Goal: Task Accomplishment & Management: Use online tool/utility

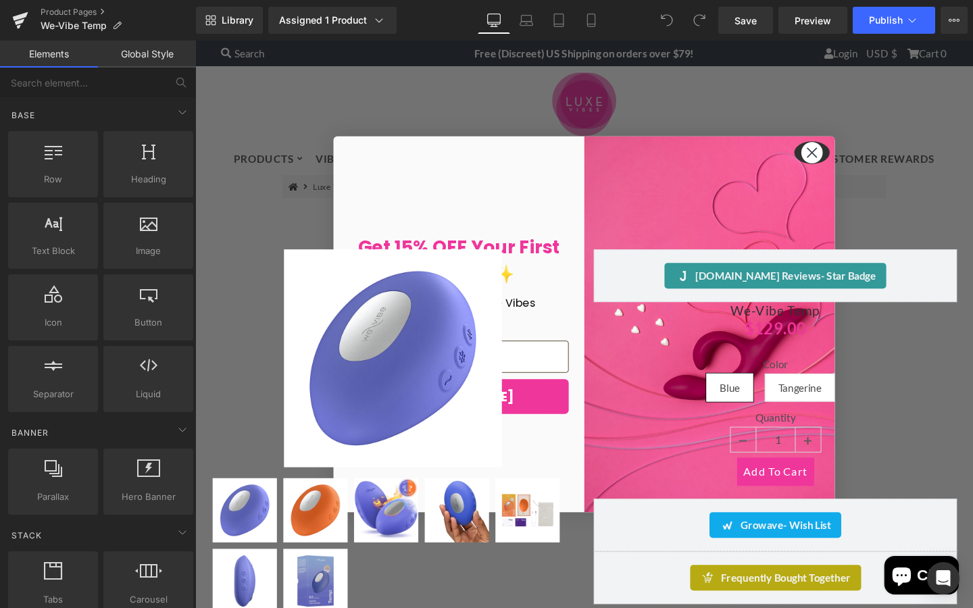
click at [845, 163] on circle "Close dialog" at bounding box center [843, 158] width 22 height 22
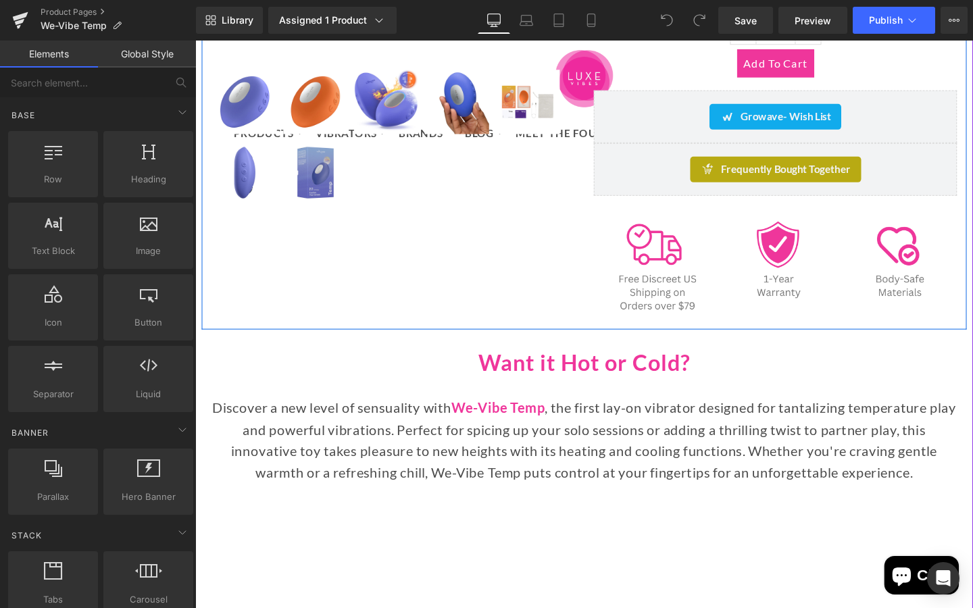
scroll to position [498, 0]
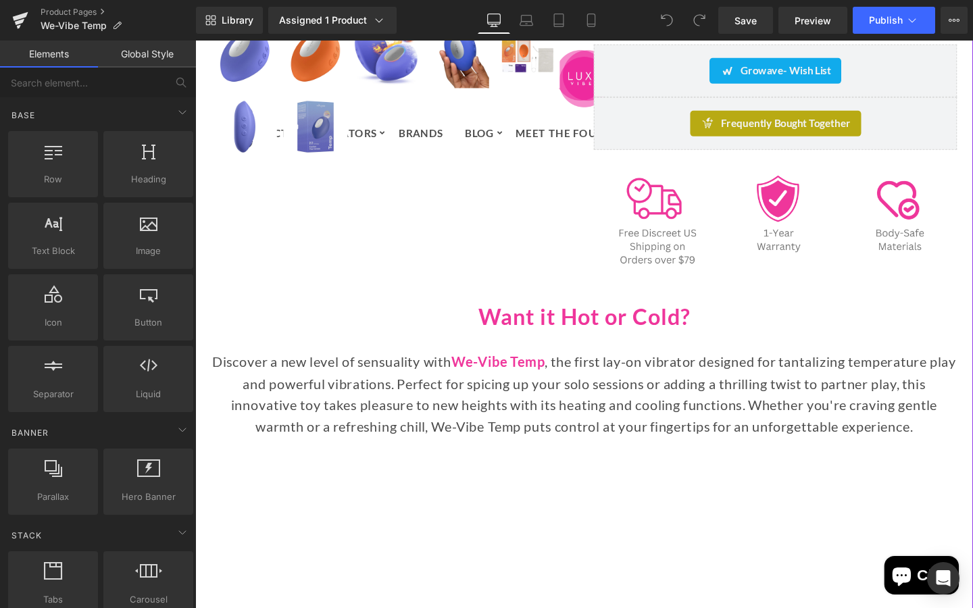
click at [737, 390] on p "Discover a new level of sensuality with We-Vibe Temp , the first lay-on vibrato…" at bounding box center [604, 412] width 784 height 91
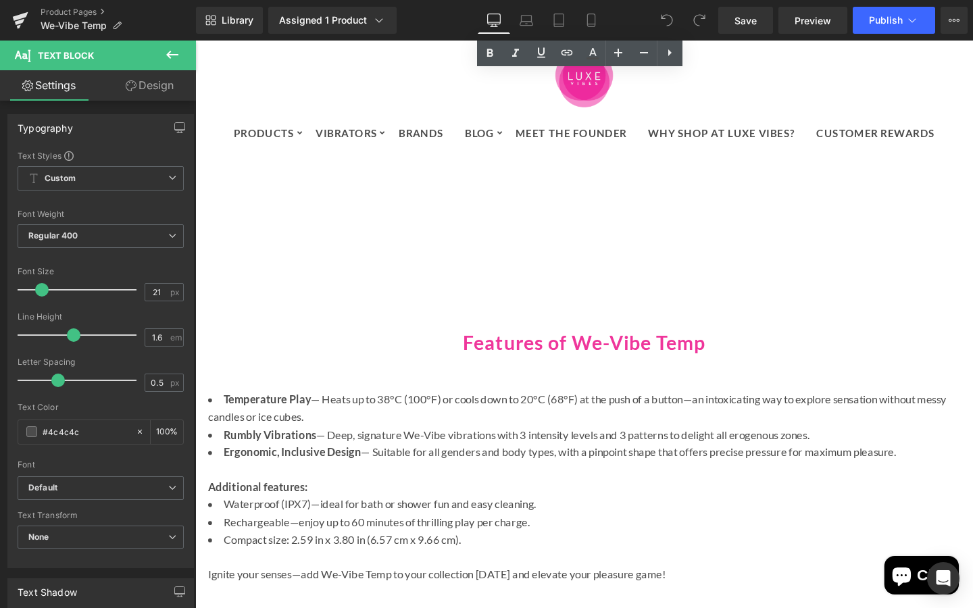
scroll to position [1130, 0]
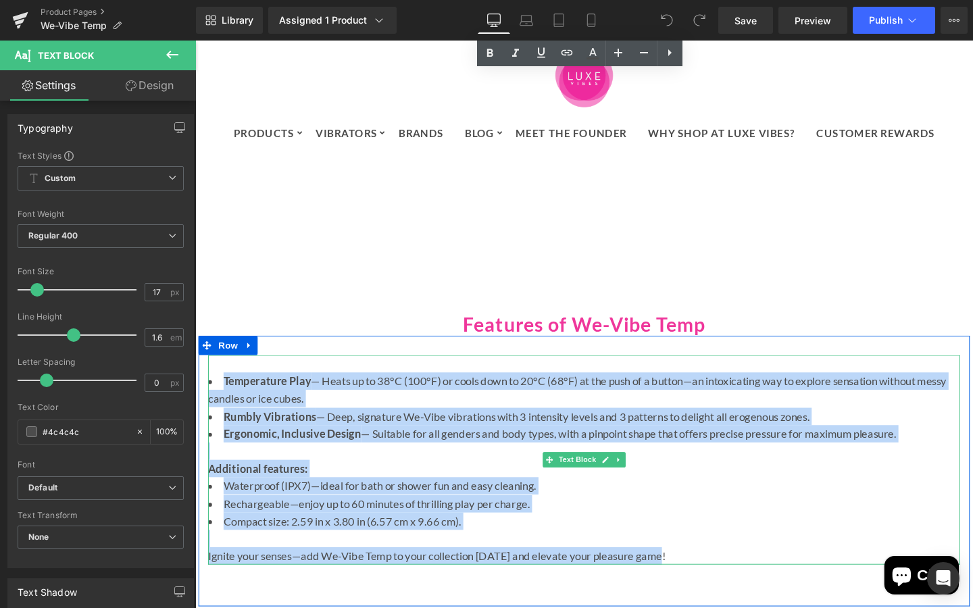
drag, startPoint x: 221, startPoint y: 392, endPoint x: 700, endPoint y: 580, distance: 515.0
click at [700, 580] on div "Temperature Play — Heats up to 38°C (100°F) or cools down to 20°C (68°F) at the…" at bounding box center [604, 481] width 790 height 220
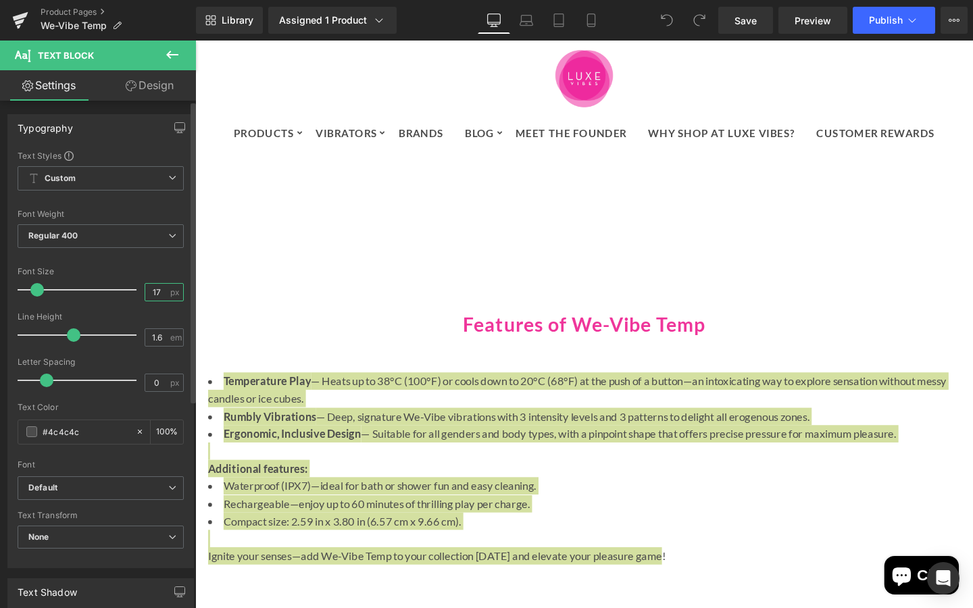
click at [157, 294] on input "17" at bounding box center [157, 292] width 24 height 17
drag, startPoint x: 159, startPoint y: 292, endPoint x: 141, endPoint y: 291, distance: 18.2
click at [145, 292] on input "17" at bounding box center [157, 292] width 24 height 17
type input "21"
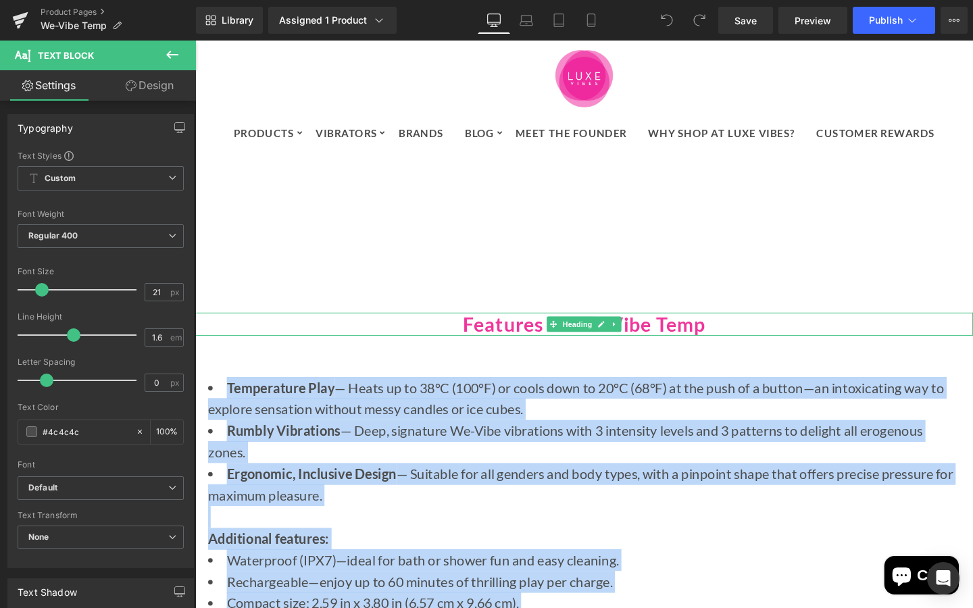
click at [308, 344] on h2 "Features of We-Vibe Temp" at bounding box center [603, 338] width 817 height 24
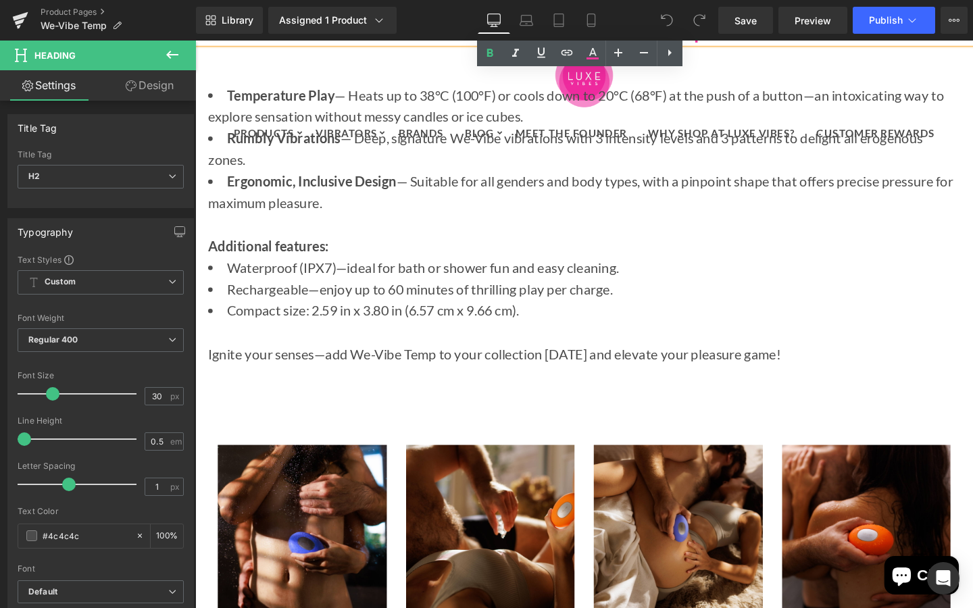
scroll to position [1441, 0]
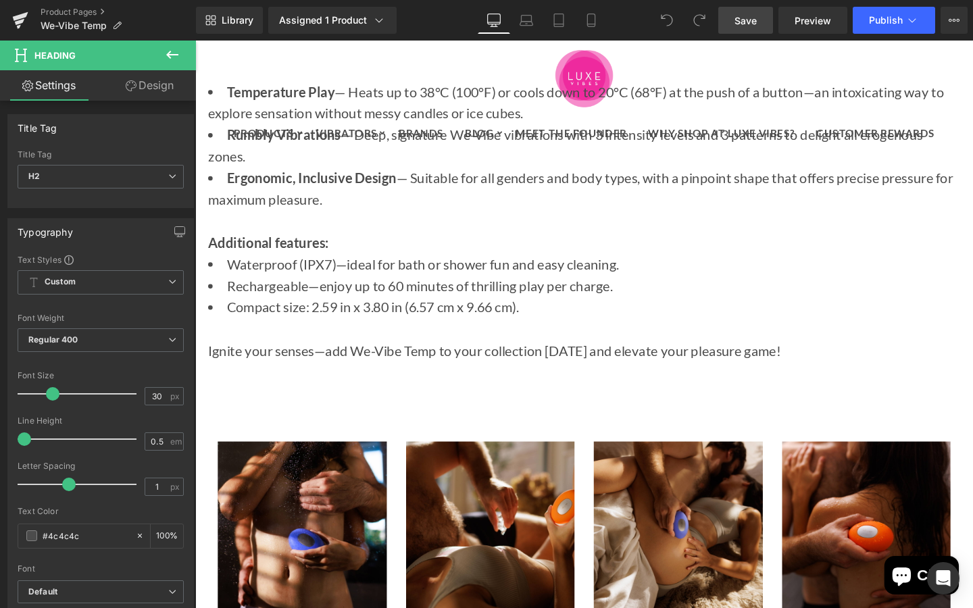
drag, startPoint x: 738, startPoint y: 25, endPoint x: 440, endPoint y: 205, distance: 348.8
click at [738, 25] on span "Save" at bounding box center [745, 21] width 22 height 14
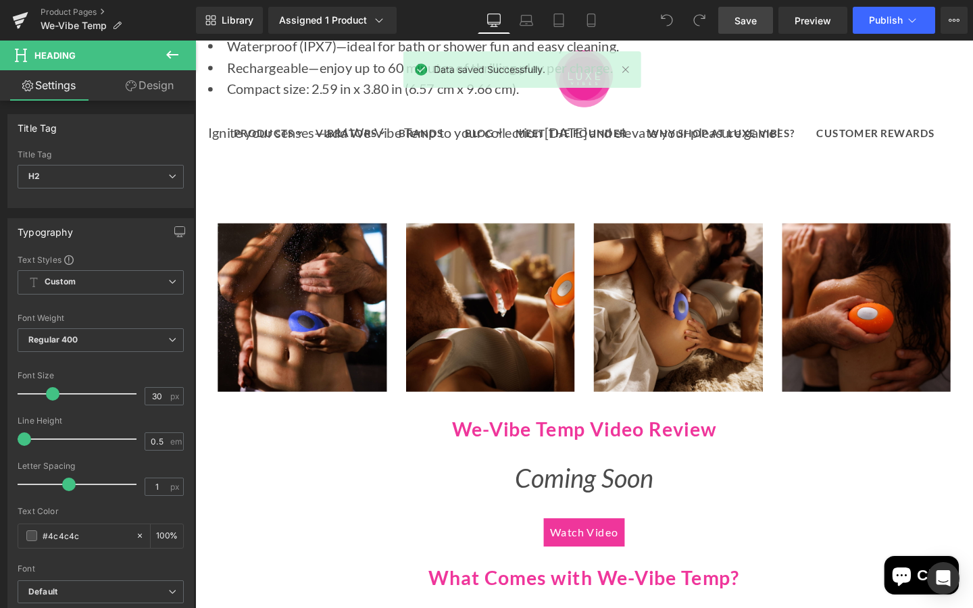
scroll to position [1607, 0]
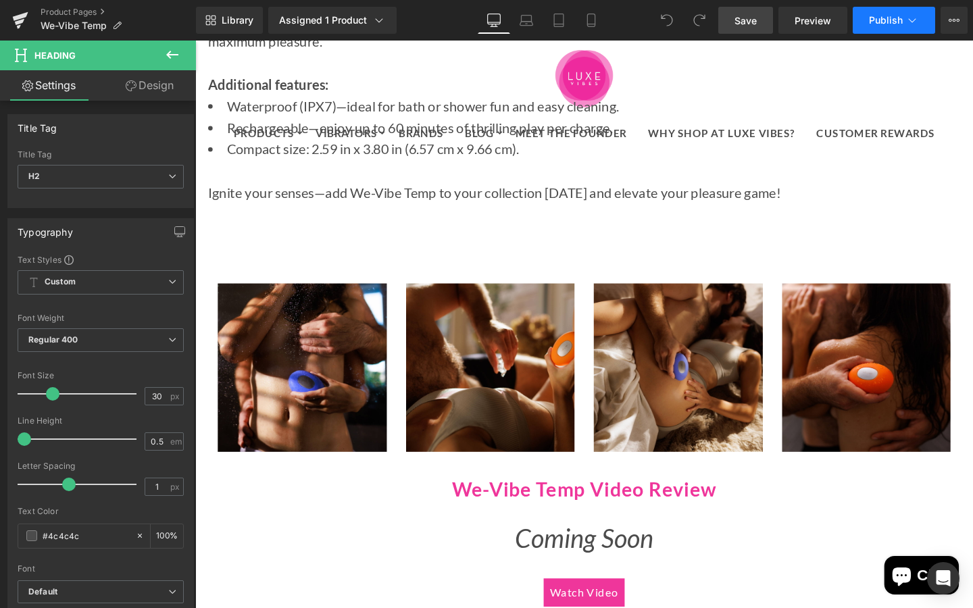
click at [894, 19] on span "Publish" at bounding box center [886, 20] width 34 height 11
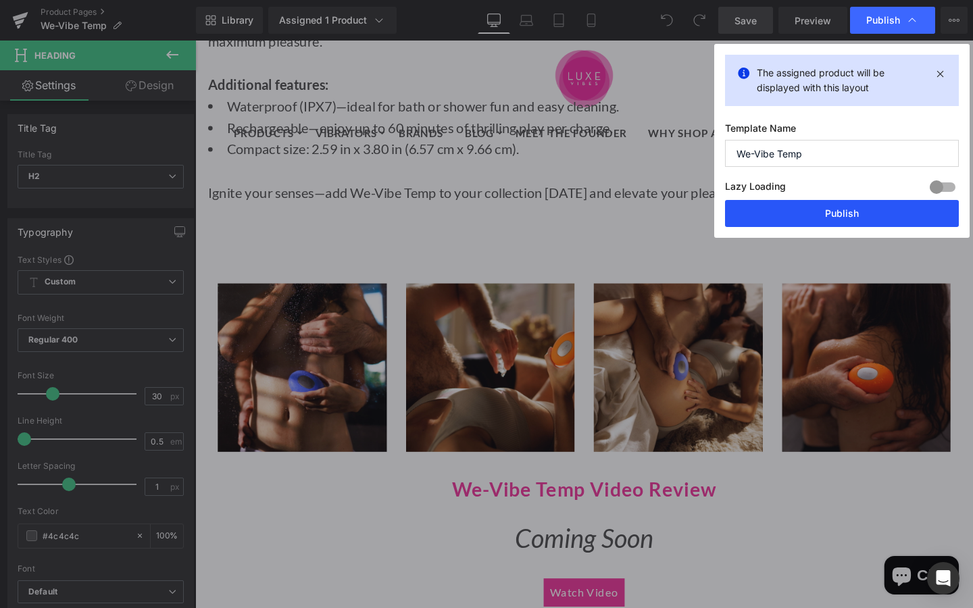
click at [855, 214] on button "Publish" at bounding box center [842, 213] width 234 height 27
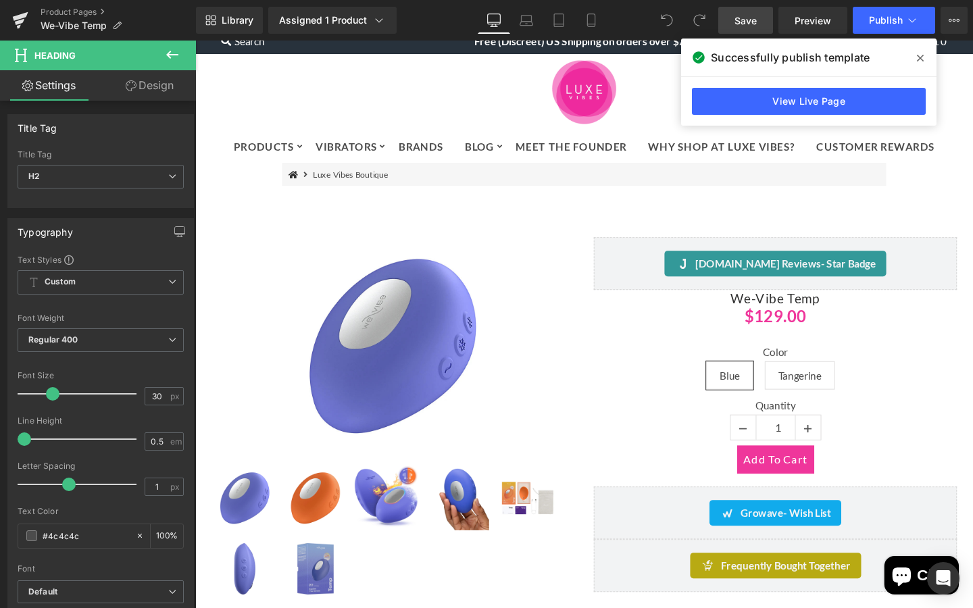
scroll to position [0, 0]
